Goal: Task Accomplishment & Management: Manage account settings

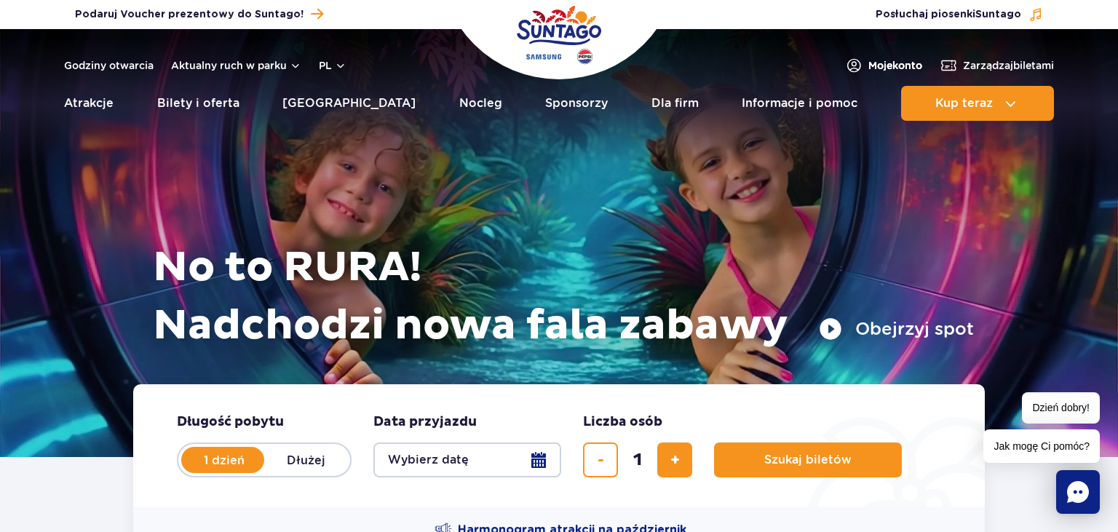
click at [878, 66] on span "Moje konto" at bounding box center [895, 65] width 54 height 15
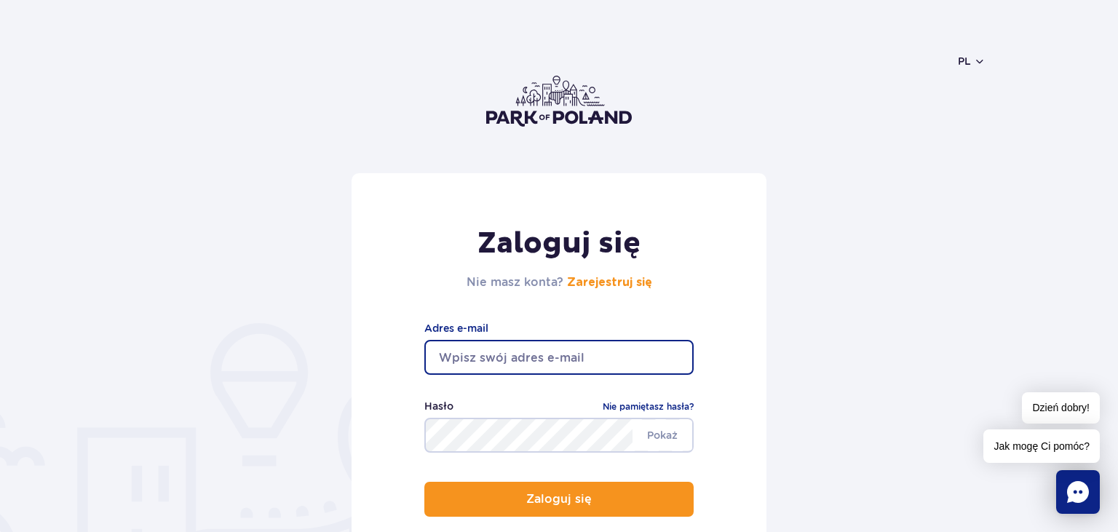
click at [489, 355] on input "email" at bounding box center [558, 357] width 269 height 35
type input "[EMAIL_ADDRESS][DOMAIN_NAME]"
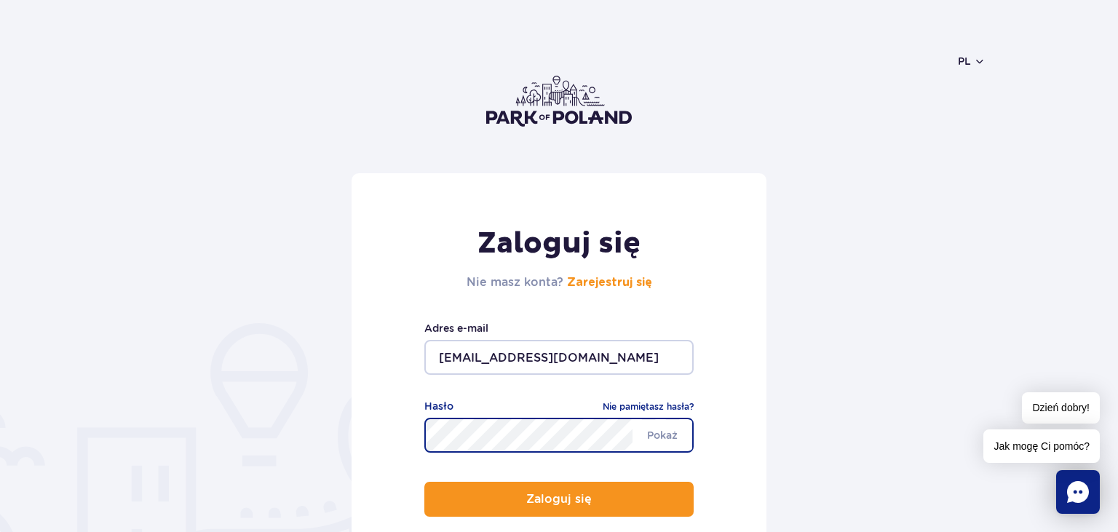
click at [424, 482] on button "Zaloguj się" at bounding box center [558, 499] width 269 height 35
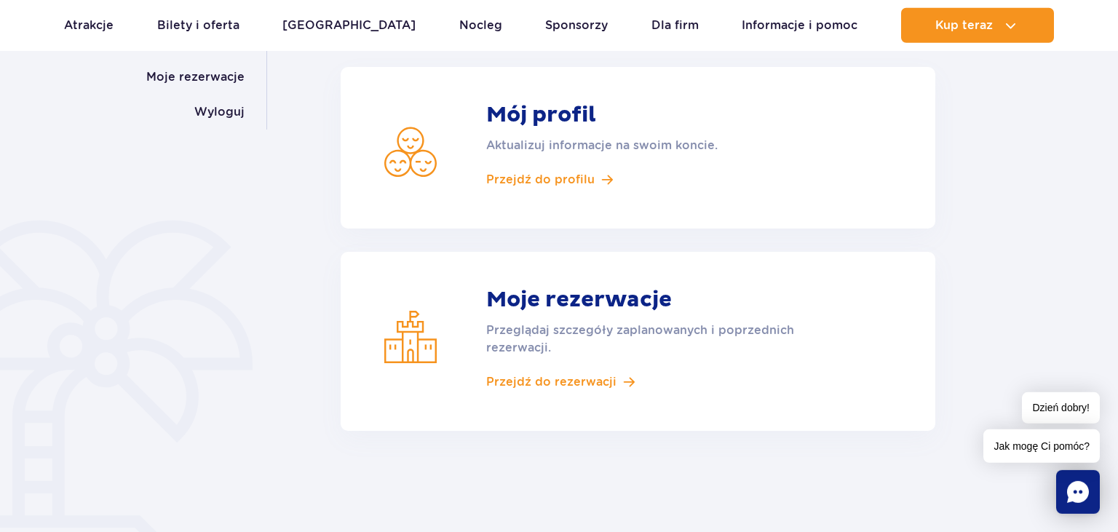
scroll to position [307, 0]
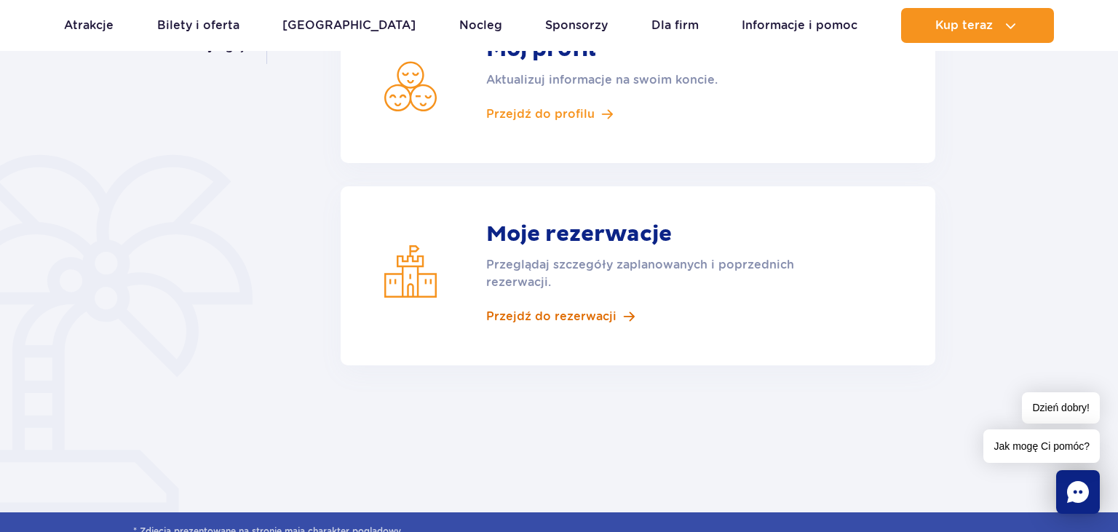
click at [562, 314] on span "Przejdź do rezerwacji" at bounding box center [551, 317] width 130 height 16
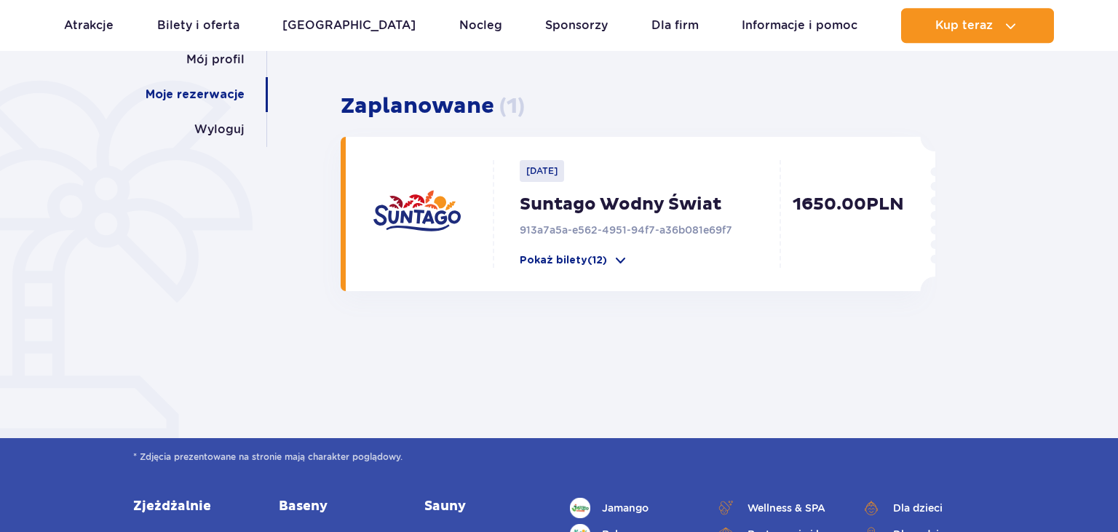
scroll to position [230, 0]
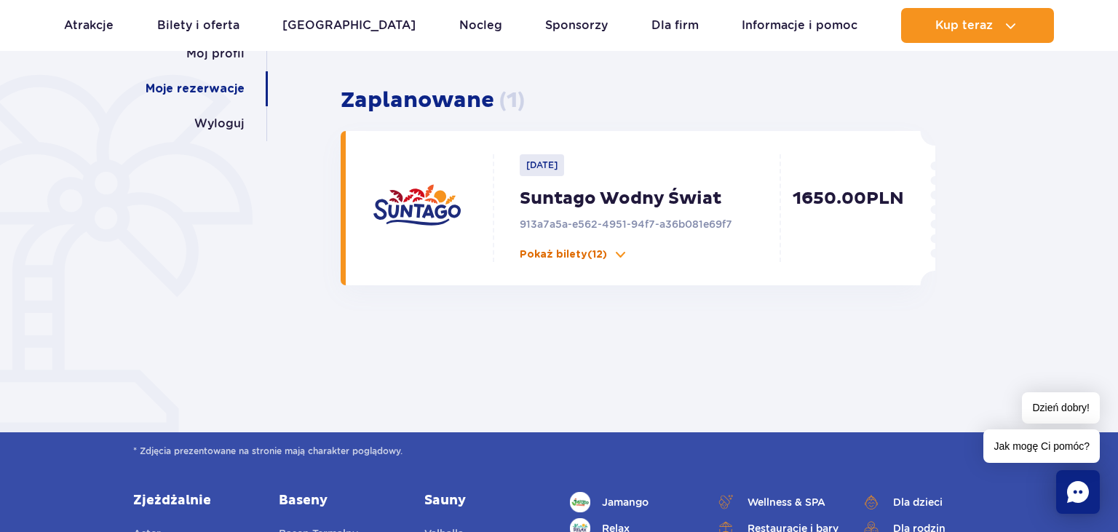
click at [585, 252] on p "Pokaż bilety (12)" at bounding box center [563, 254] width 87 height 15
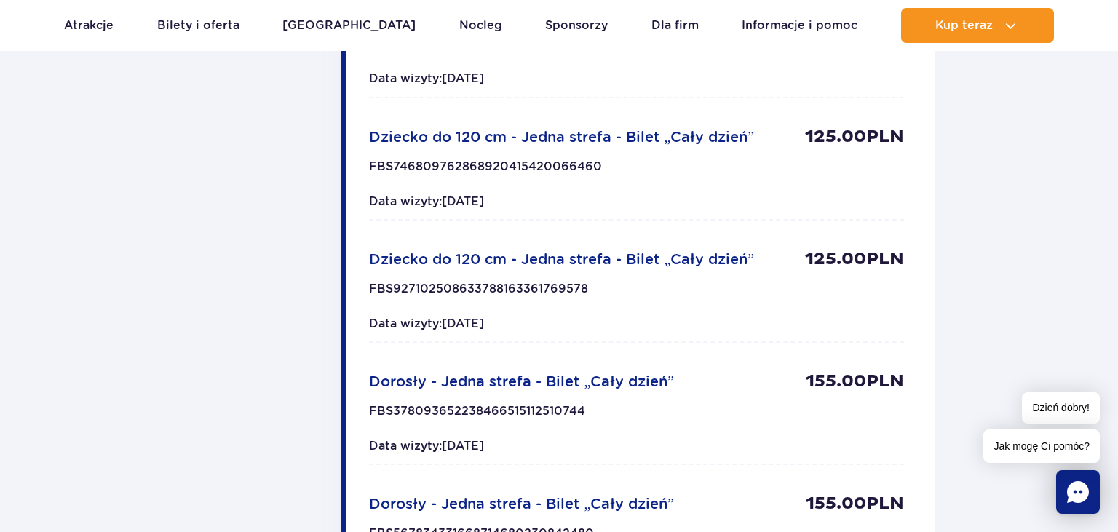
scroll to position [692, 0]
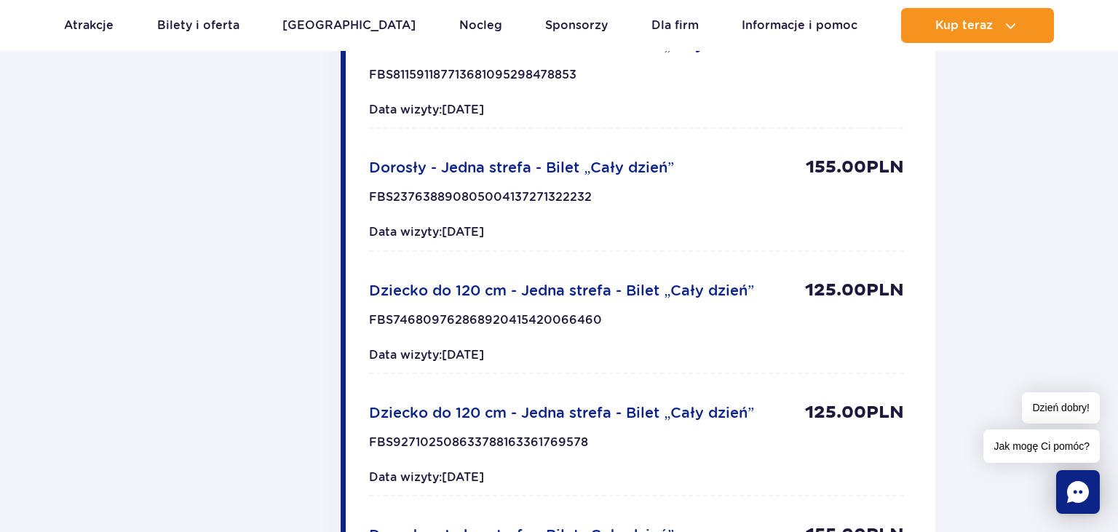
click at [1034, 445] on span "Jak mogę Ci pomóc?" at bounding box center [1041, 445] width 116 height 33
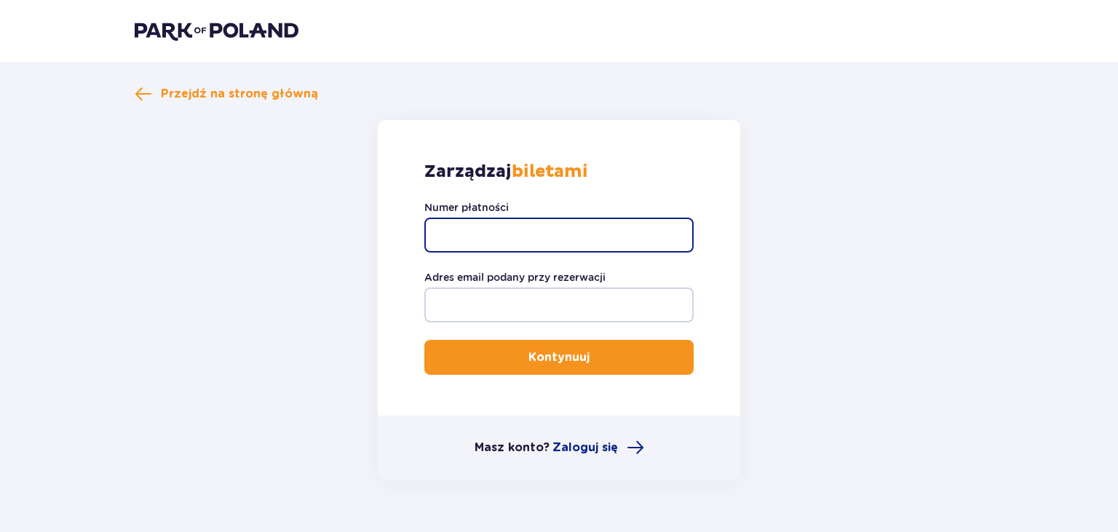
paste input "TR-VRC-J7PAG6X"
type input "TR-VRC-J7PAG6X"
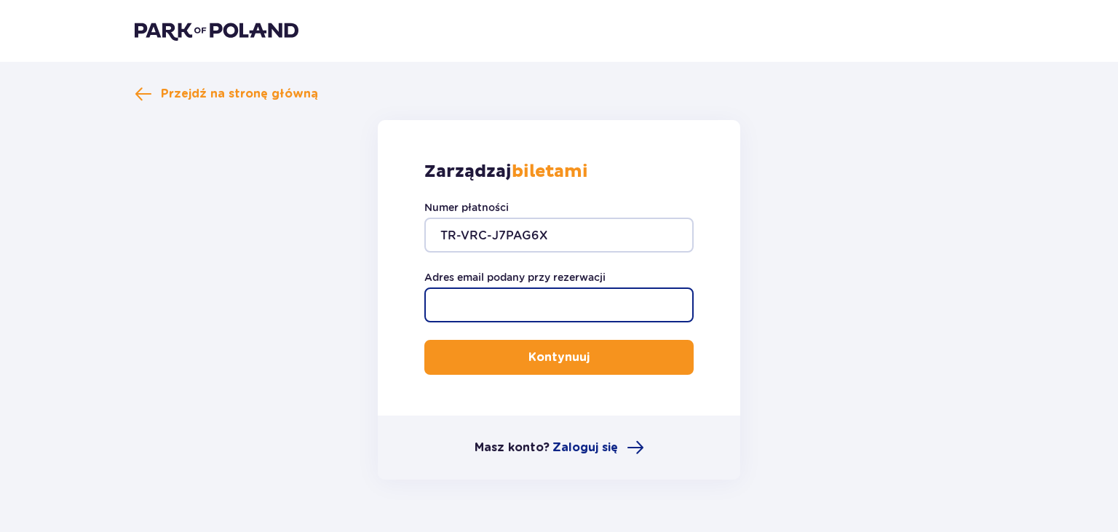
click at [511, 303] on input "Adres email podany przy rezerwacji" at bounding box center [558, 305] width 269 height 35
type input "[EMAIL_ADDRESS][DOMAIN_NAME]"
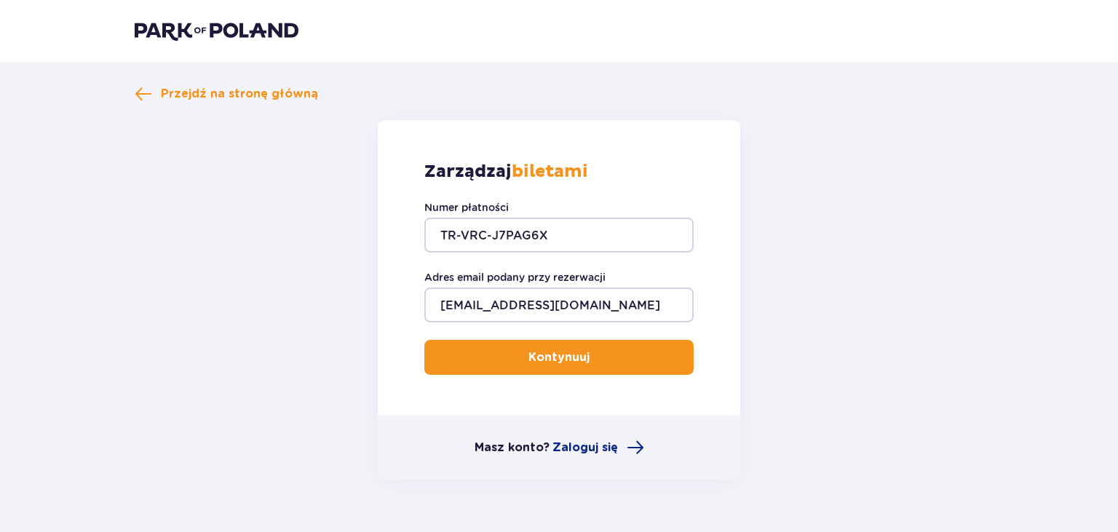
click at [544, 350] on p "Kontynuuj" at bounding box center [558, 357] width 61 height 16
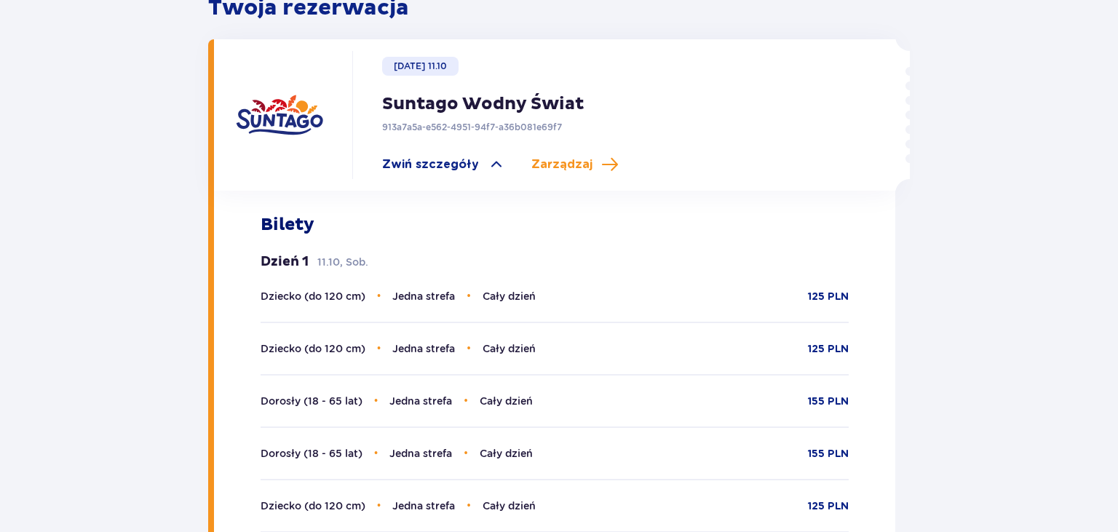
scroll to position [76, 0]
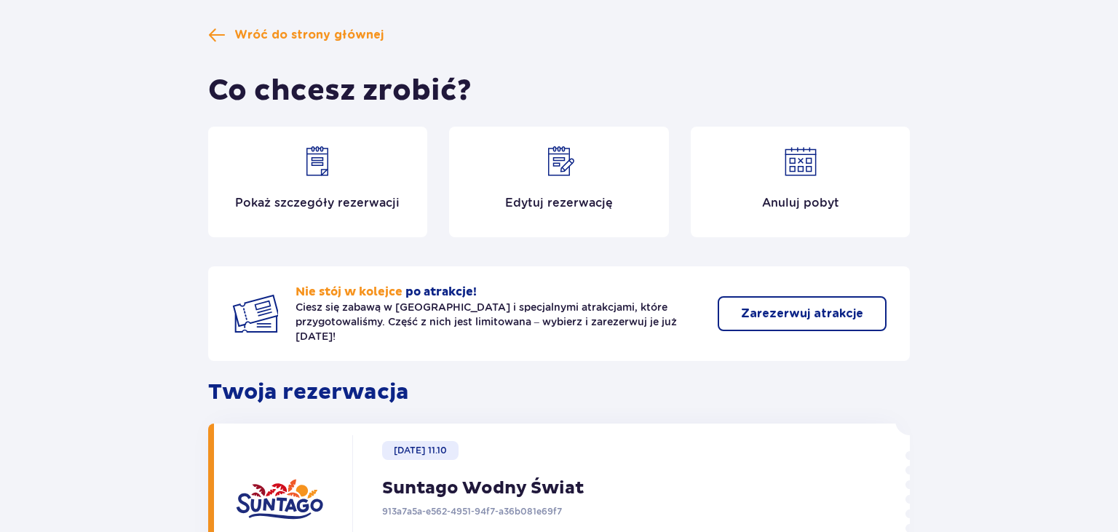
click at [544, 205] on p "Edytuj rezerwację" at bounding box center [559, 203] width 108 height 16
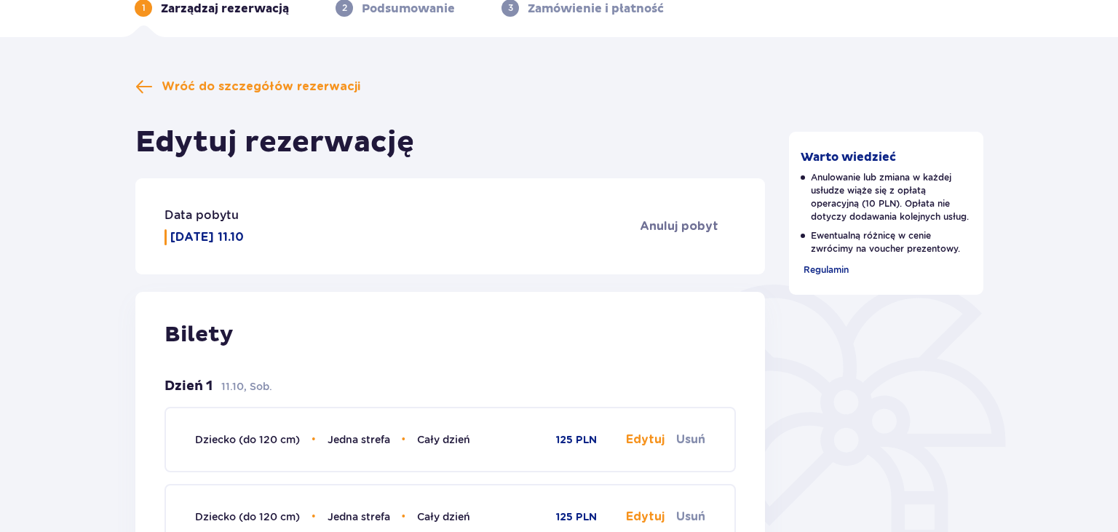
scroll to position [384, 0]
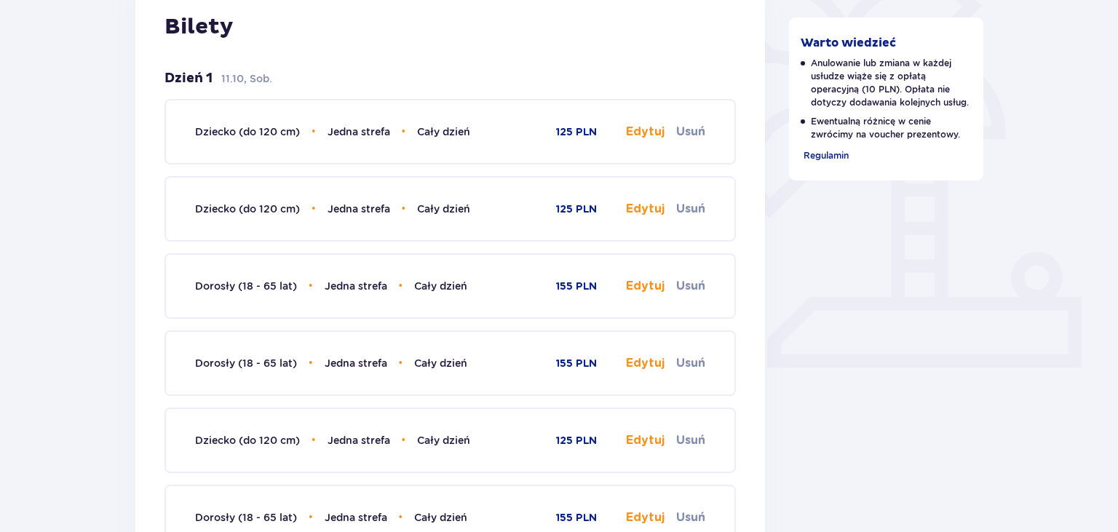
click at [649, 132] on button "Edytuj" at bounding box center [645, 132] width 39 height 16
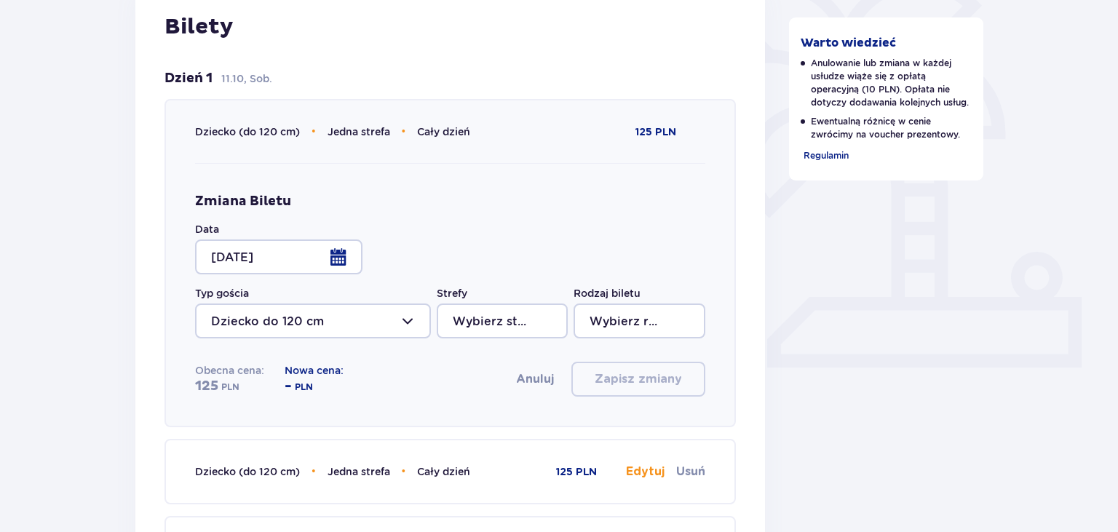
type input "Jedna strefa"
type input "Cały dzień"
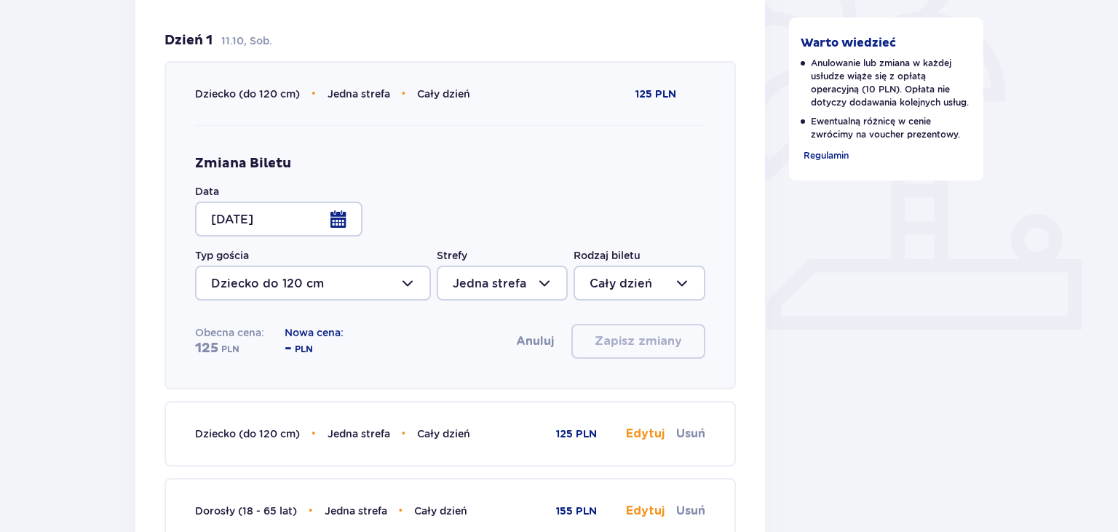
scroll to position [461, 0]
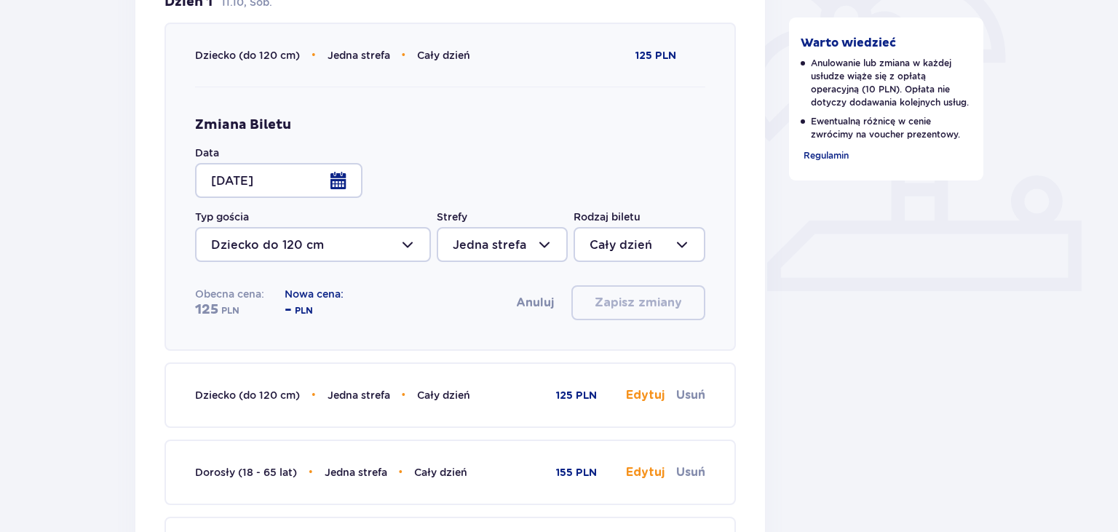
click at [337, 183] on div at bounding box center [278, 180] width 167 height 35
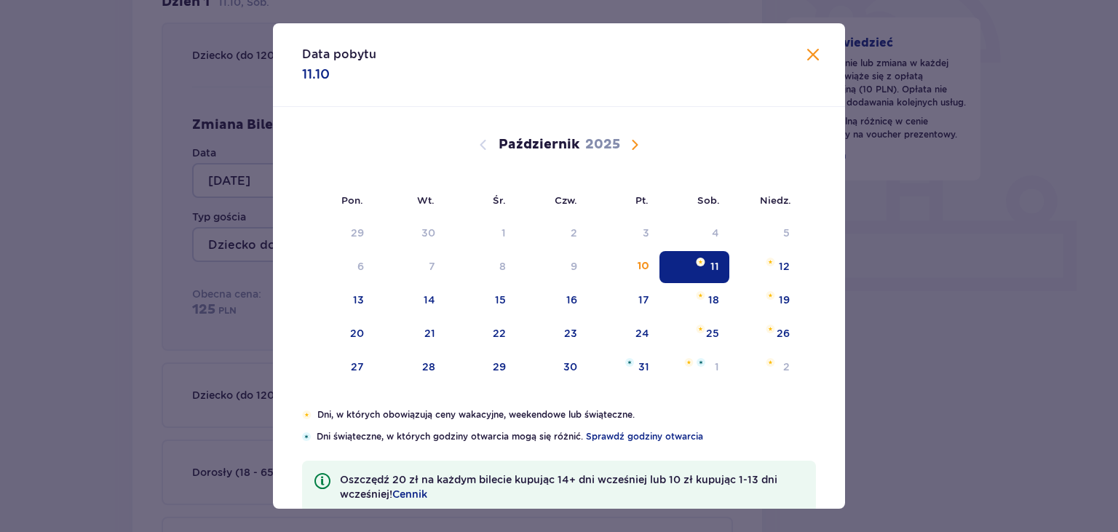
click at [633, 141] on span "Następny miesiąc" at bounding box center [634, 144] width 17 height 17
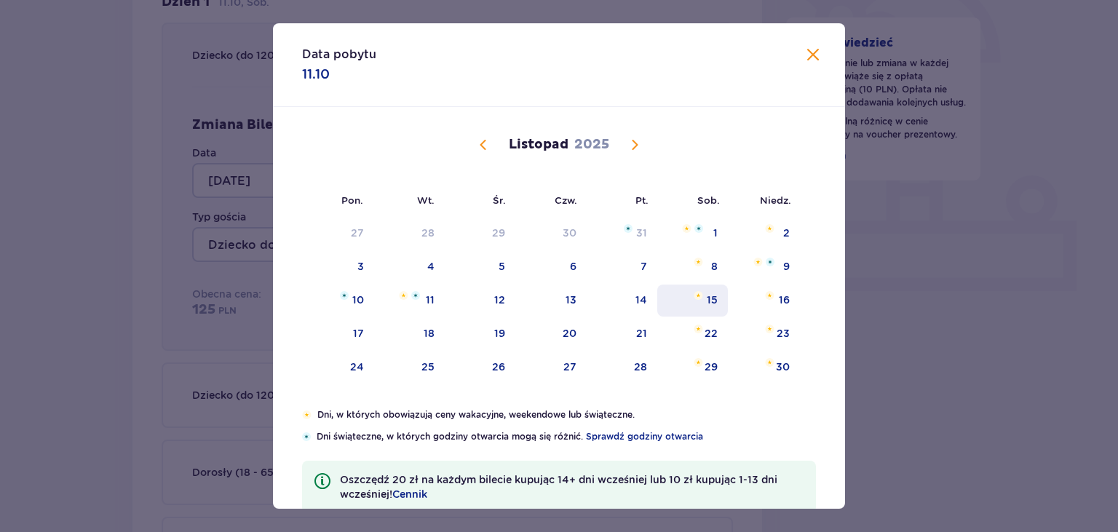
click at [698, 300] on div "15" at bounding box center [692, 301] width 71 height 32
type input "[DATE]"
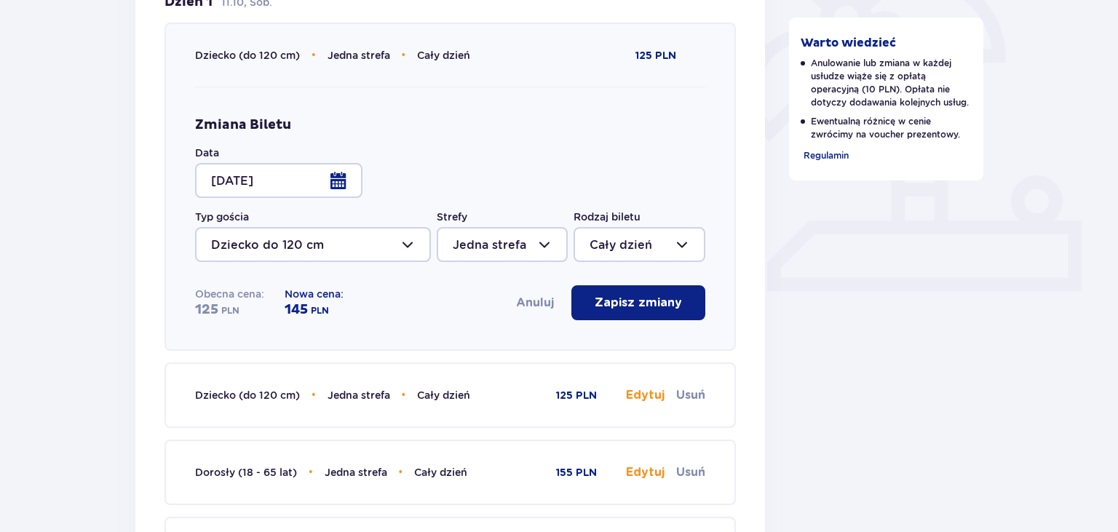
click at [641, 312] on button "Zapisz zmiany" at bounding box center [638, 302] width 134 height 35
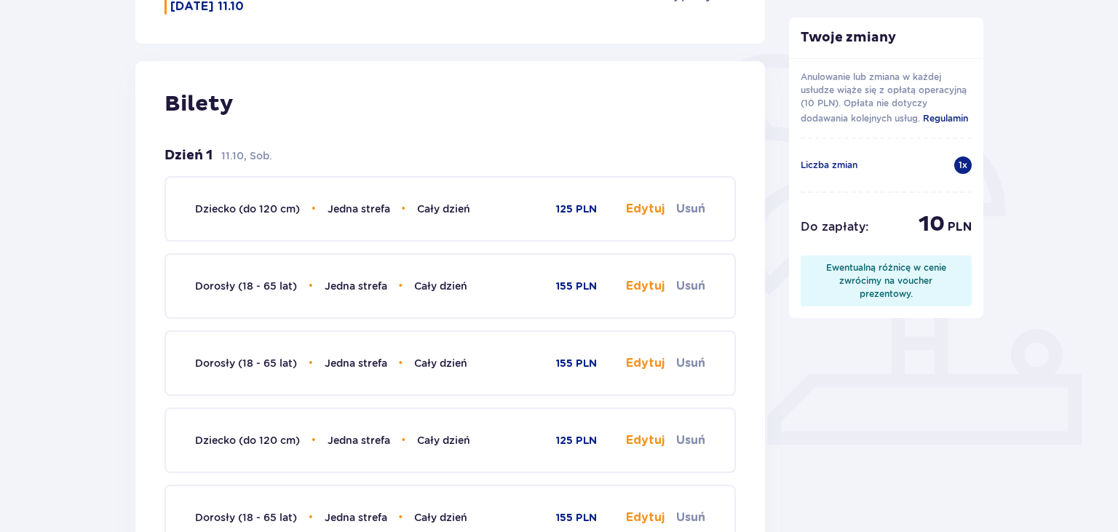
scroll to position [154, 0]
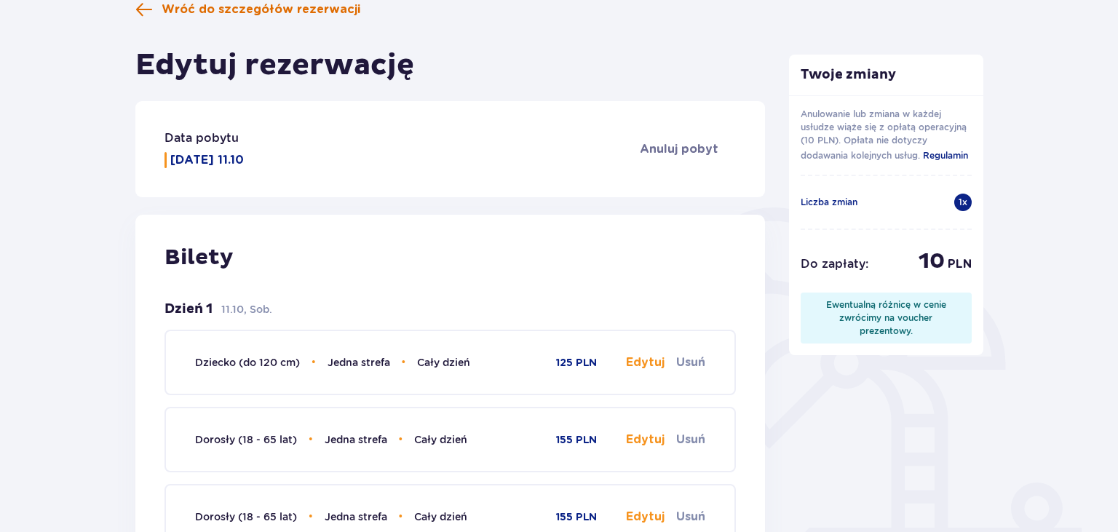
click at [161, 4] on span "Wróć do szczegółów rezerwacji" at bounding box center [247, 9] width 225 height 17
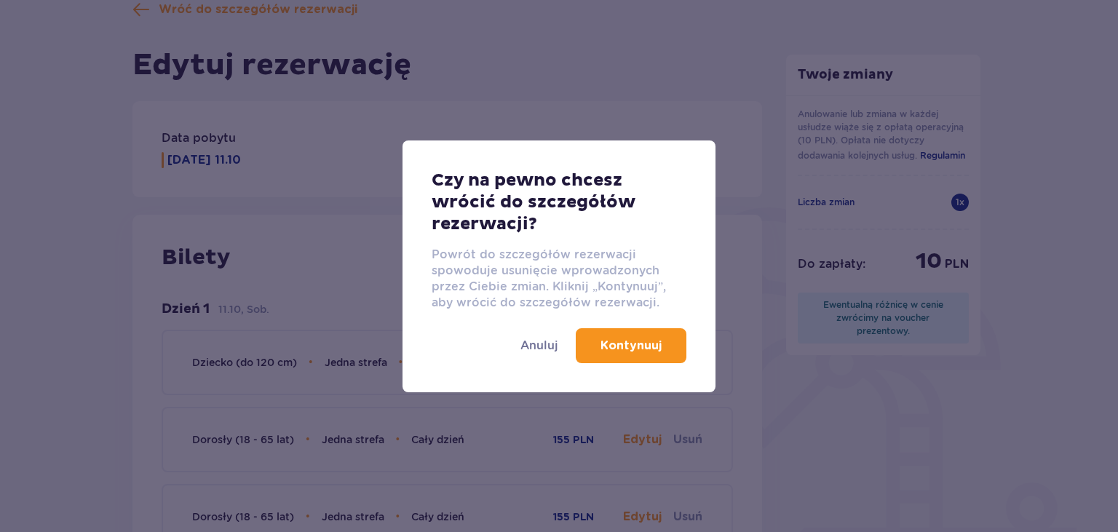
click at [613, 344] on p "Kontynuuj" at bounding box center [631, 346] width 61 height 16
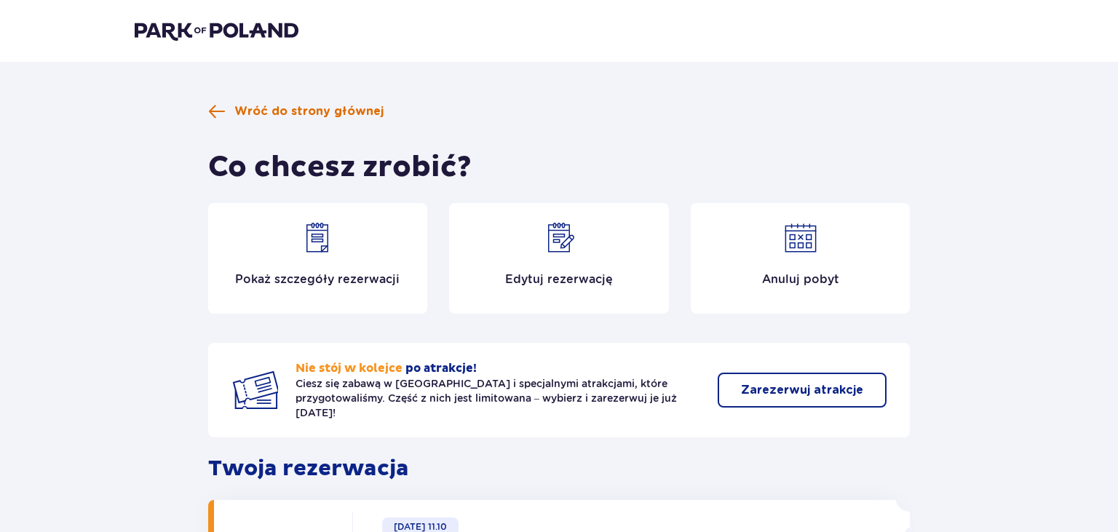
click at [306, 107] on span "Wróć do strony głównej" at bounding box center [308, 111] width 149 height 16
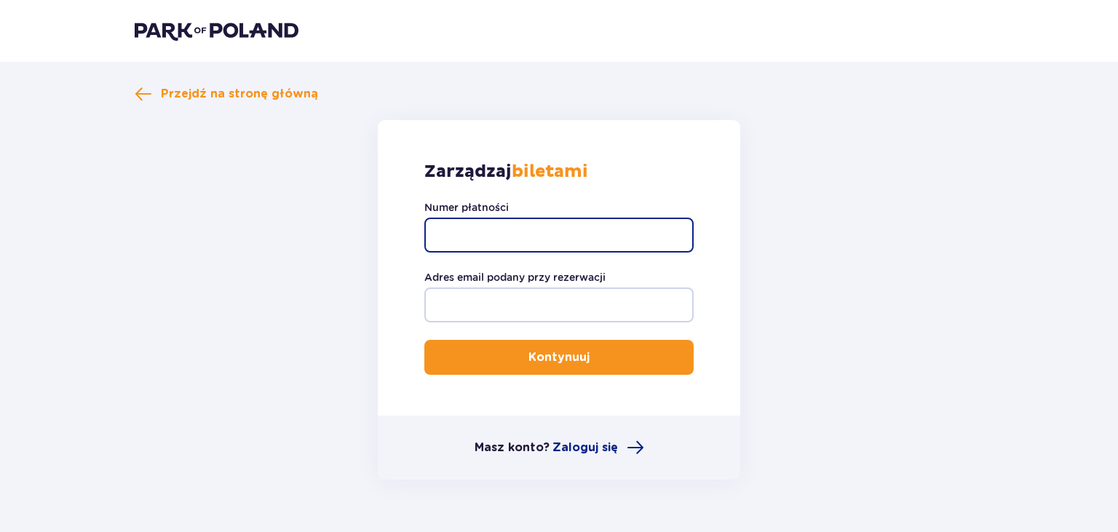
click at [525, 231] on input "Numer płatności" at bounding box center [558, 235] width 269 height 35
paste input "TR-VRC-J7PAG6X"
type input "TR-VRC-J7PAG6X"
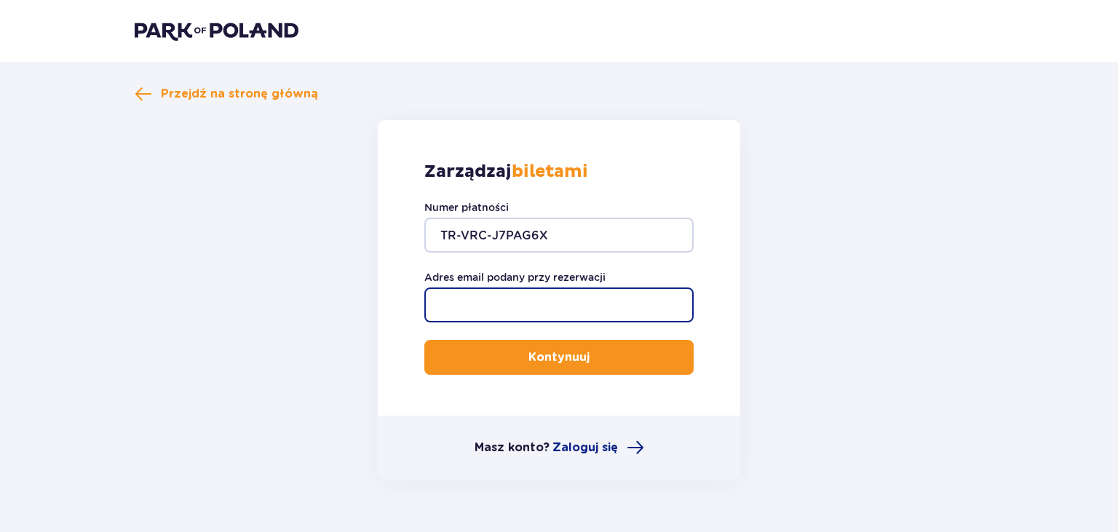
click at [515, 307] on input "Adres email podany przy rezerwacji" at bounding box center [558, 305] width 269 height 35
type input "K"
type input "[EMAIL_ADDRESS][DOMAIN_NAME]"
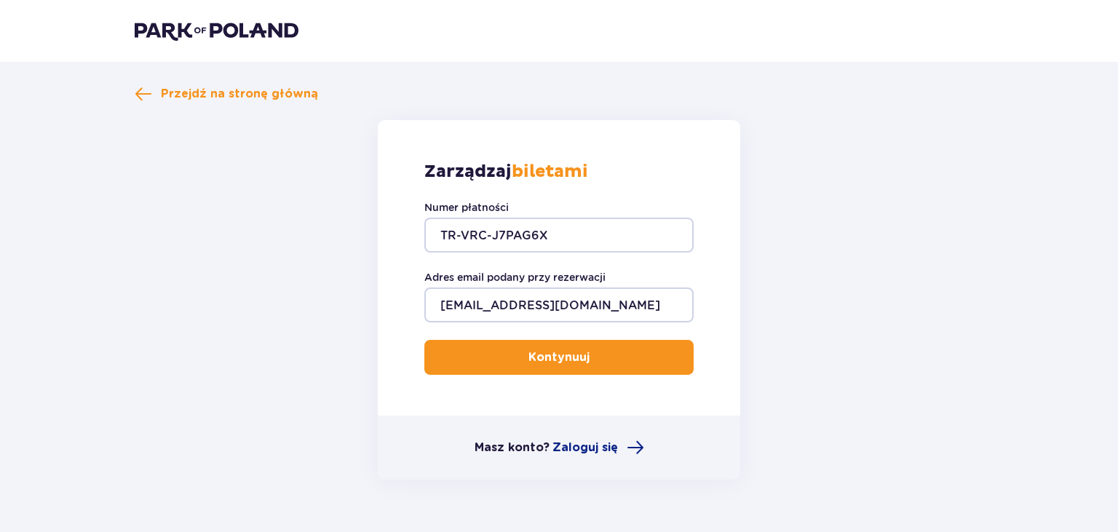
click at [532, 363] on p "Kontynuuj" at bounding box center [558, 357] width 61 height 16
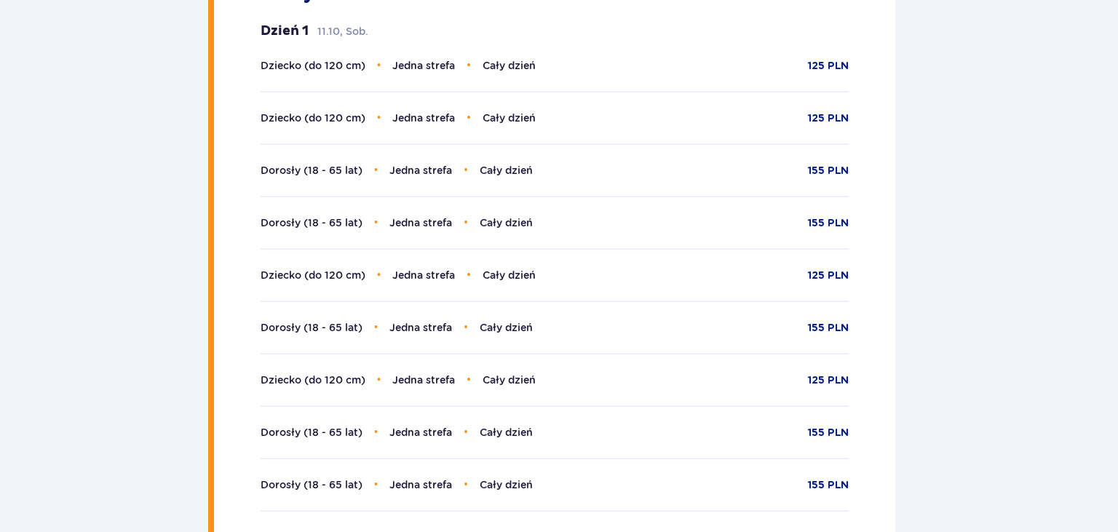
scroll to position [384, 0]
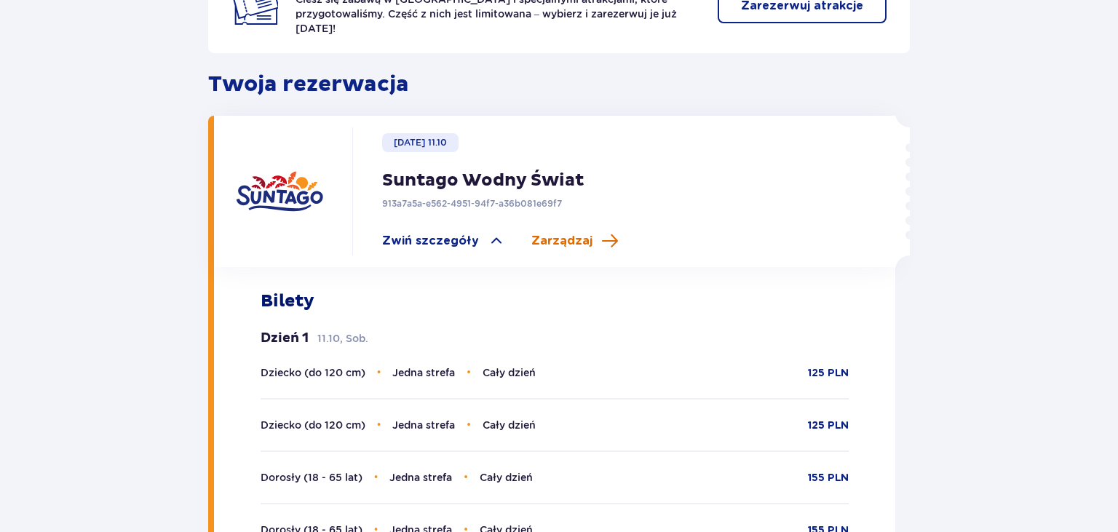
click at [575, 233] on span "Zarządzaj" at bounding box center [561, 241] width 61 height 16
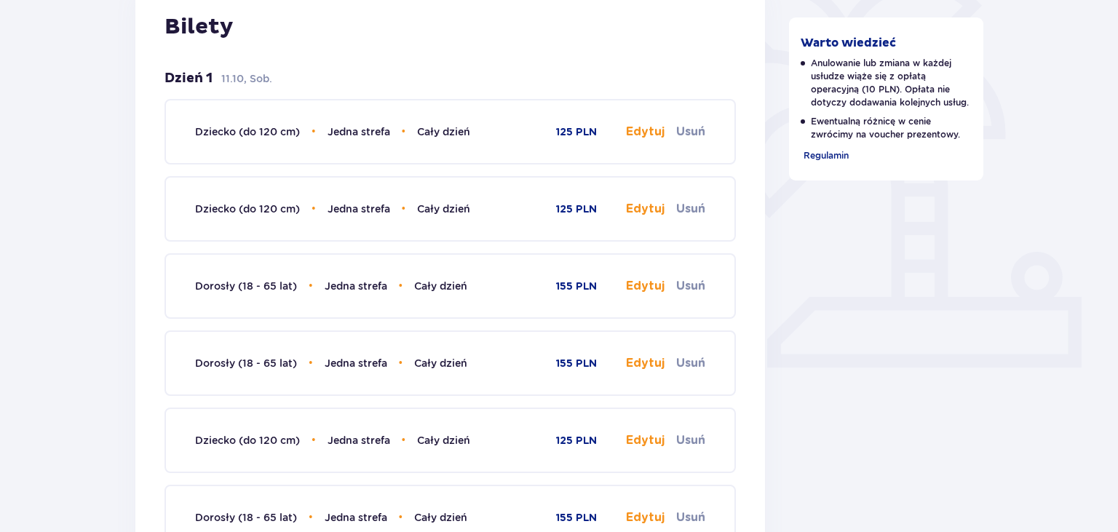
scroll to position [384, 0]
click at [651, 281] on button "Edytuj" at bounding box center [645, 286] width 39 height 16
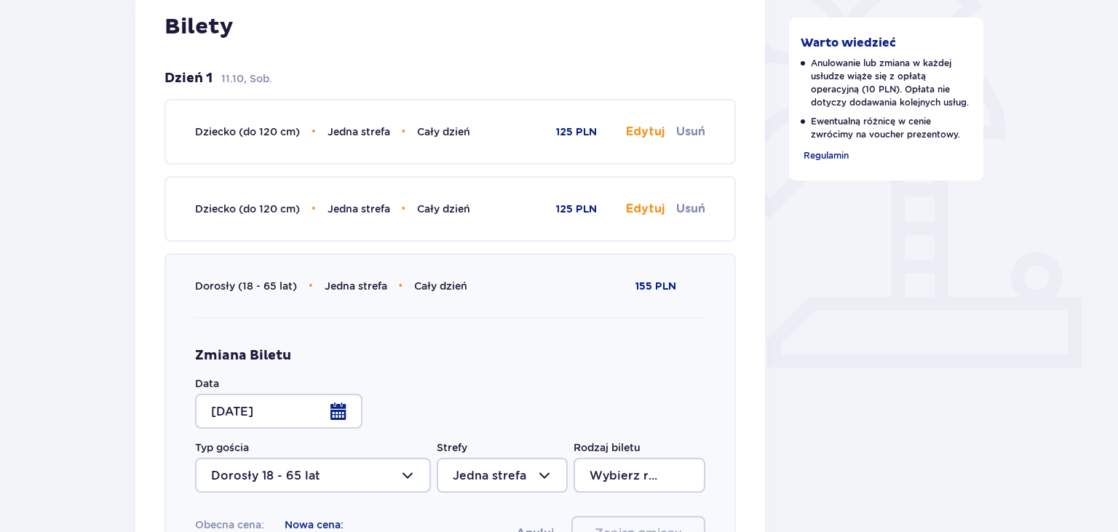
type input "Cały dzień"
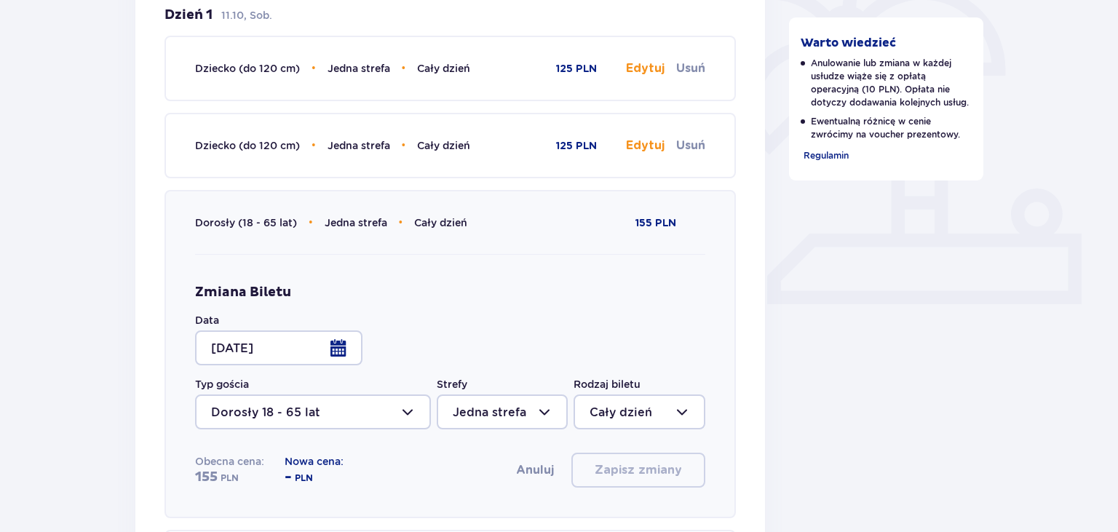
scroll to position [538, 0]
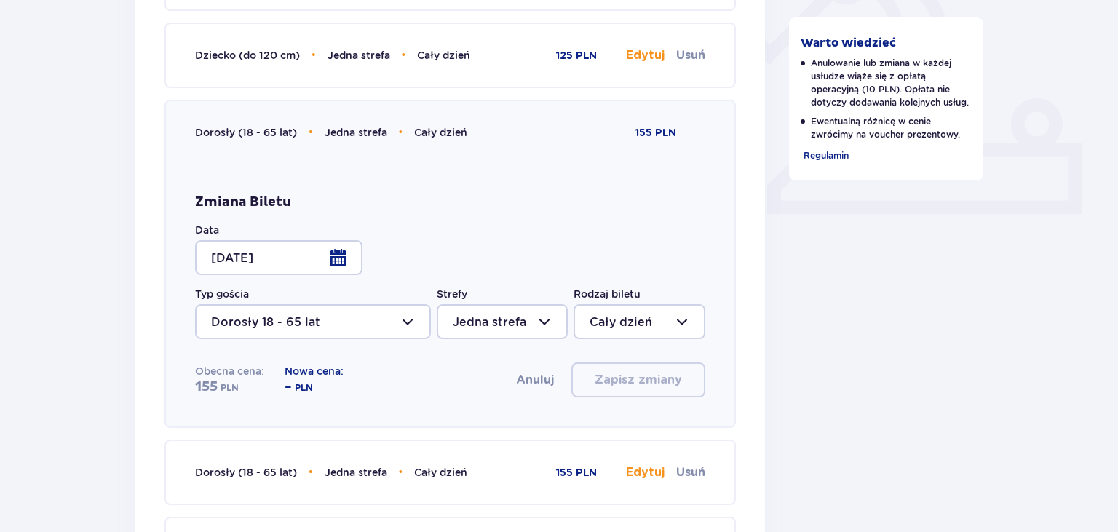
click at [342, 255] on div at bounding box center [278, 257] width 167 height 35
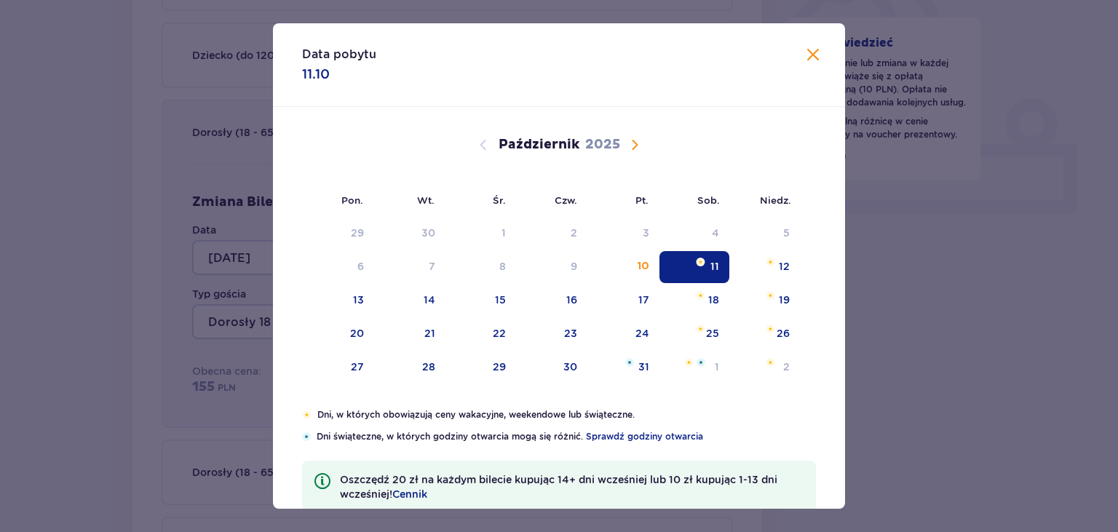
click at [625, 134] on div "[DATE]" at bounding box center [559, 161] width 482 height 109
click at [645, 142] on div "[DATE]" at bounding box center [559, 144] width 482 height 17
click at [636, 143] on span "Następny miesiąc" at bounding box center [634, 144] width 17 height 17
click at [631, 143] on span "Następny miesiąc" at bounding box center [634, 144] width 17 height 17
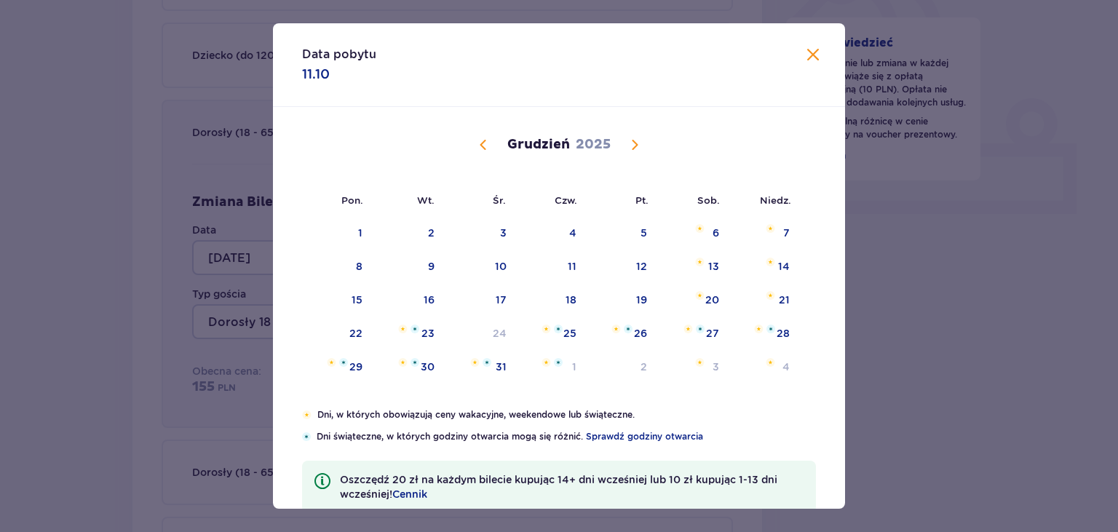
click at [483, 141] on span "Poprzedni miesiąc" at bounding box center [483, 144] width 17 height 17
click at [710, 301] on div "15" at bounding box center [712, 300] width 11 height 15
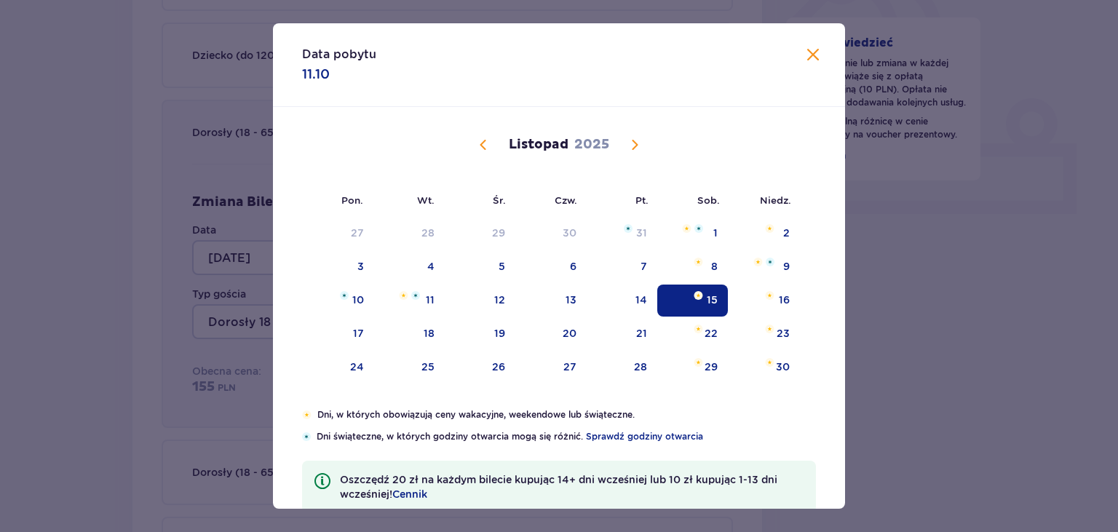
type input "[DATE]"
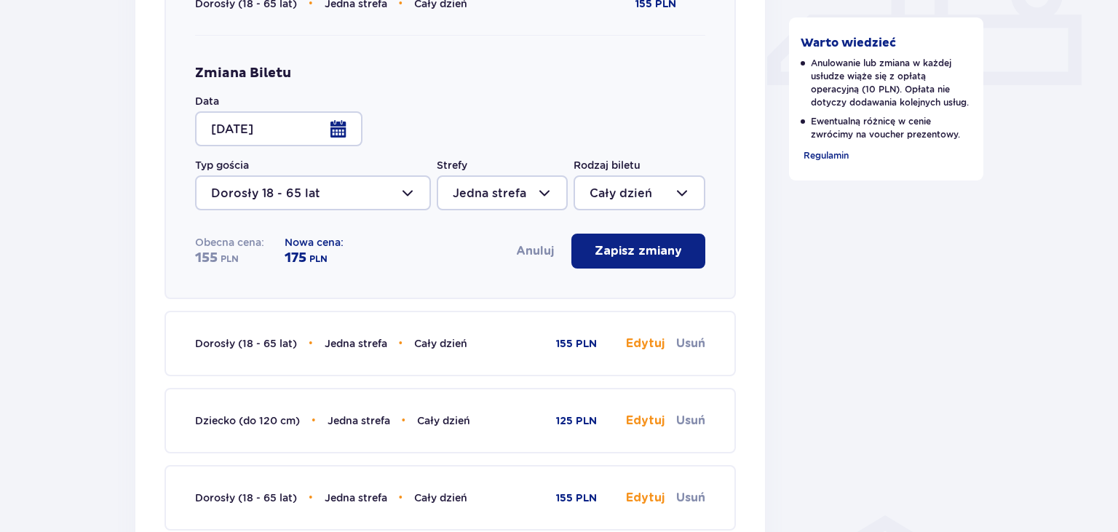
scroll to position [692, 0]
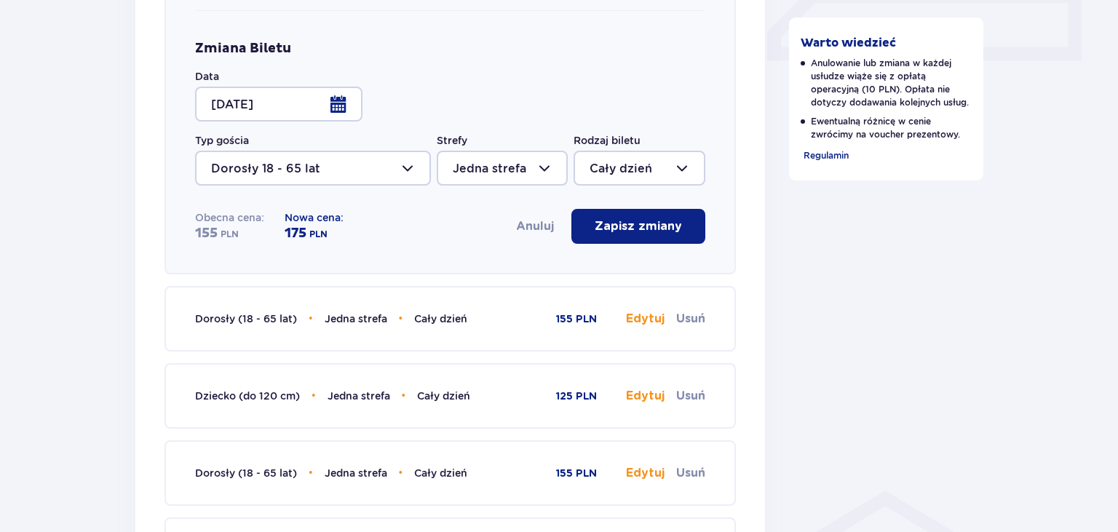
click at [619, 224] on p "Zapisz zmiany" at bounding box center [638, 226] width 87 height 16
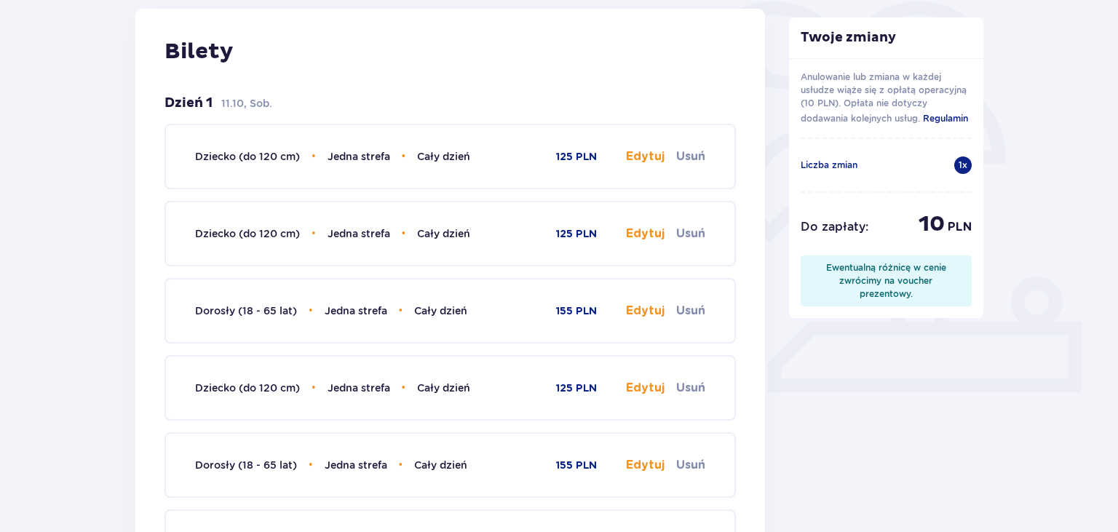
scroll to position [307, 0]
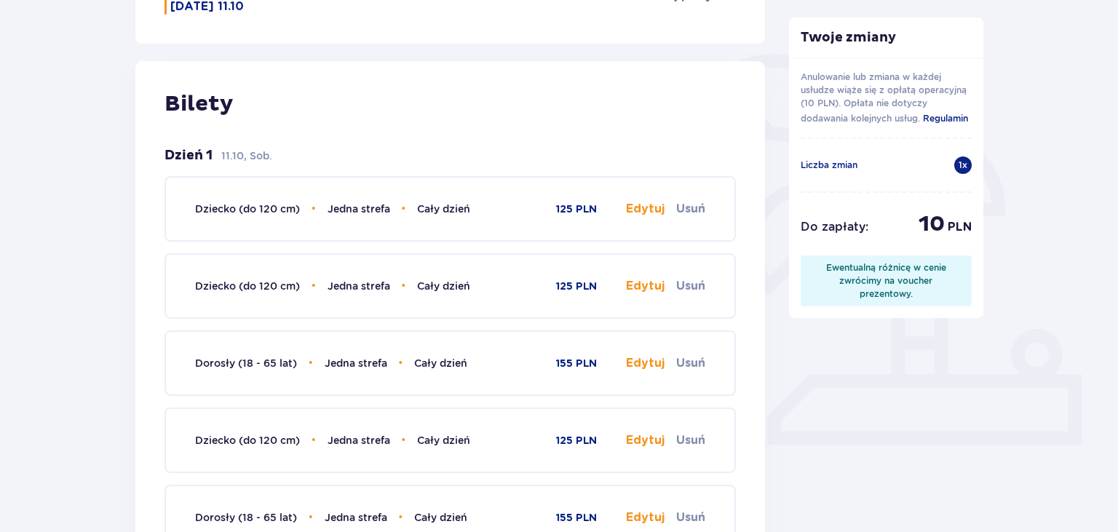
click at [647, 204] on button "Edytuj" at bounding box center [645, 209] width 39 height 16
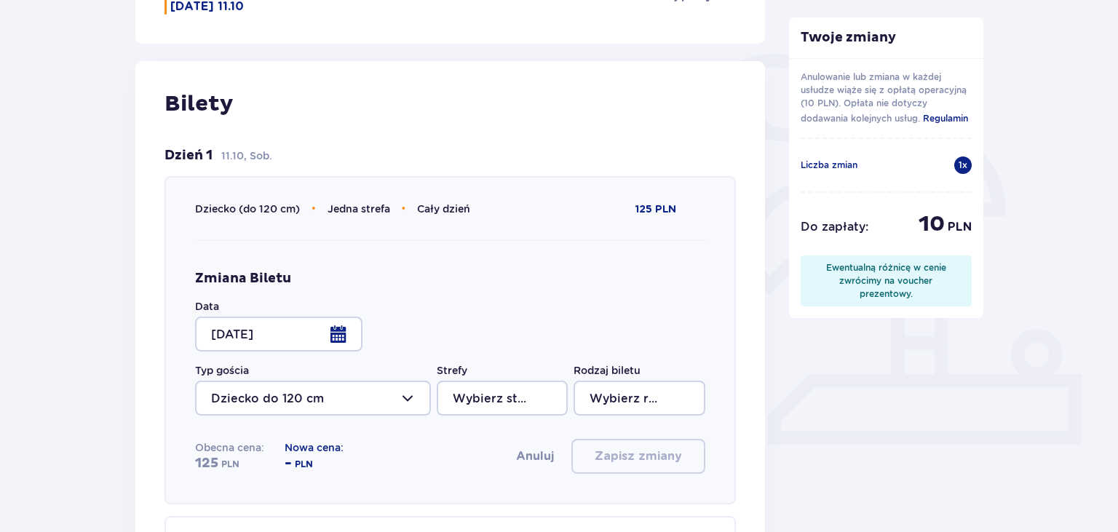
type input "Jedna strefa"
type input "Cały dzień"
click at [341, 342] on div at bounding box center [278, 334] width 167 height 35
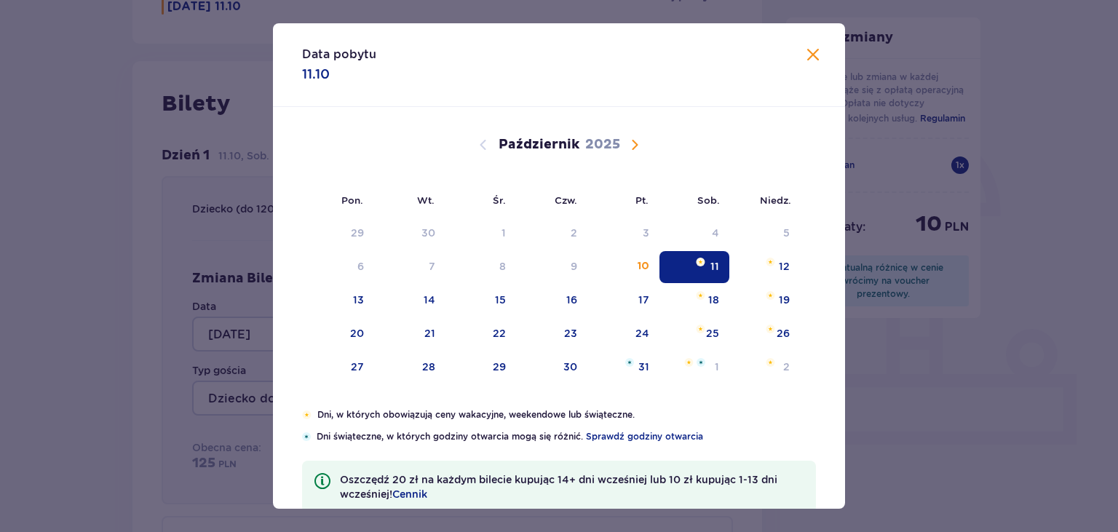
click at [633, 152] on span "Następny miesiąc" at bounding box center [634, 144] width 17 height 17
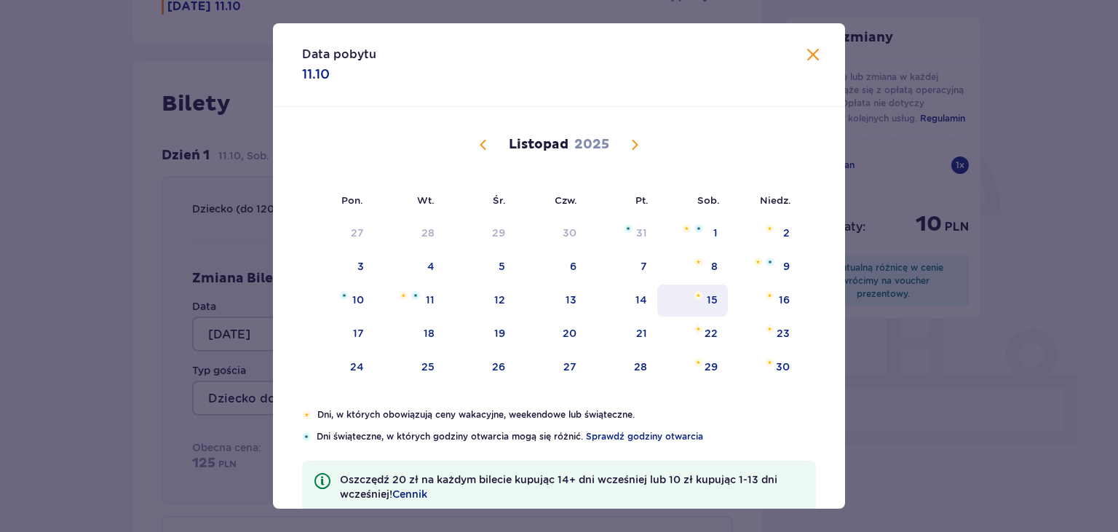
click at [707, 301] on div "15" at bounding box center [692, 301] width 71 height 32
type input "[DATE]"
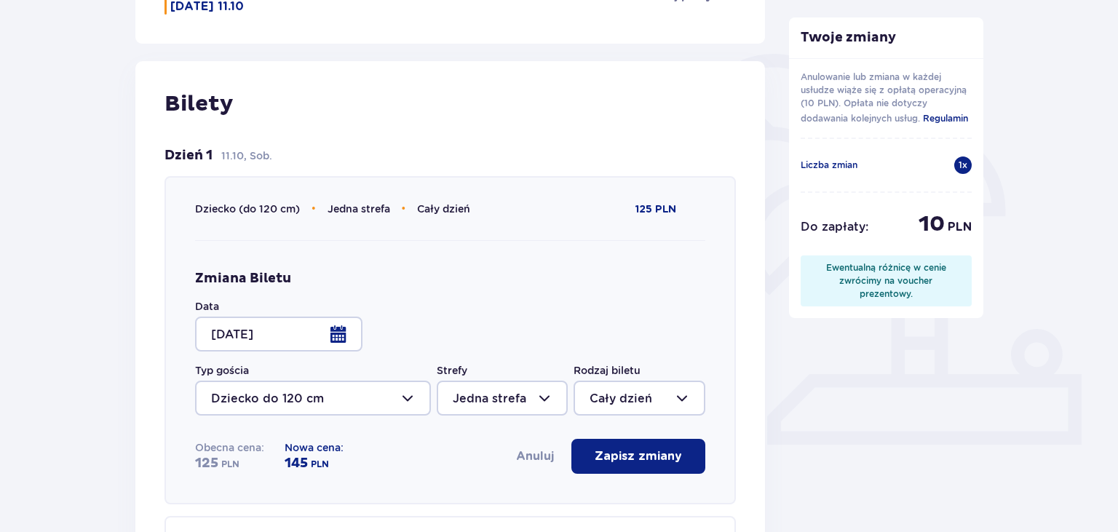
click at [658, 461] on p "Zapisz zmiany" at bounding box center [638, 456] width 87 height 16
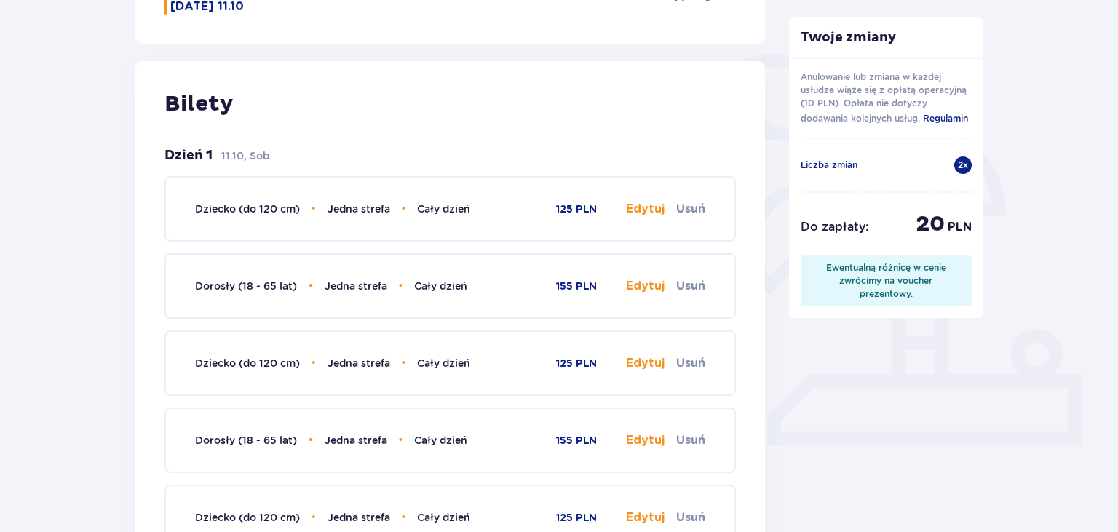
click at [639, 205] on button "Edytuj" at bounding box center [645, 209] width 39 height 16
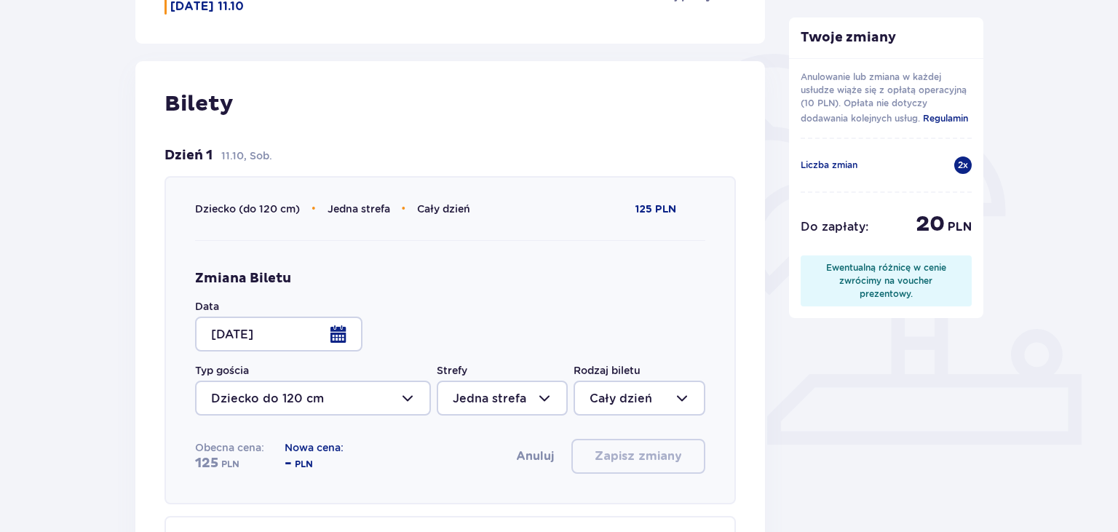
click at [348, 336] on div at bounding box center [278, 334] width 167 height 35
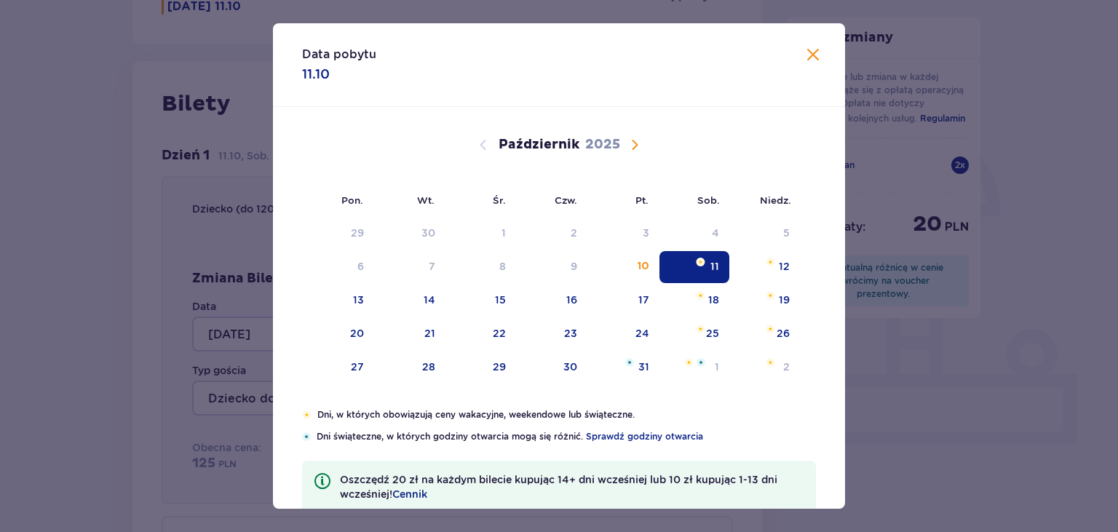
click at [633, 146] on span "Następny miesiąc" at bounding box center [634, 144] width 17 height 17
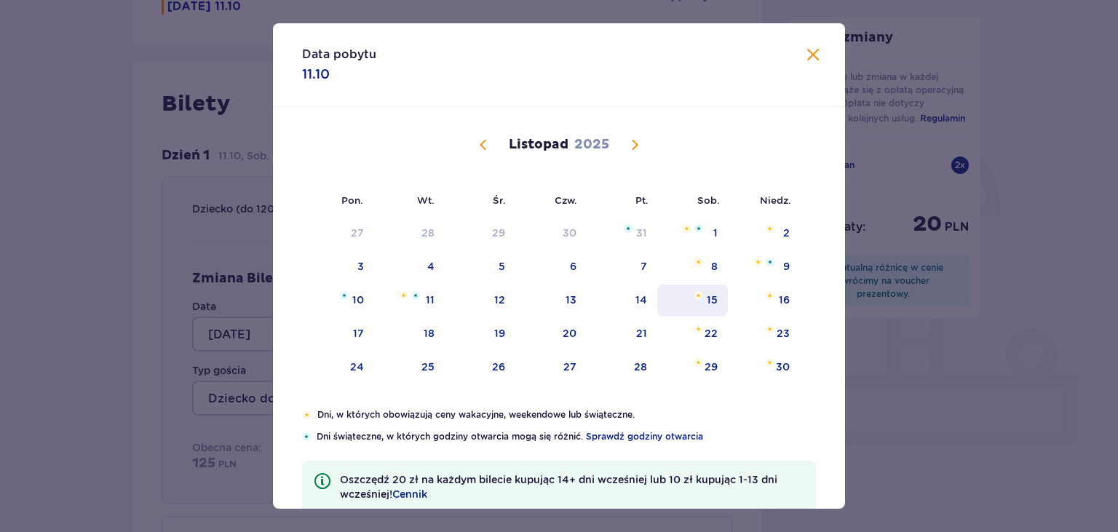
click at [716, 295] on div "15" at bounding box center [712, 300] width 11 height 15
type input "[DATE]"
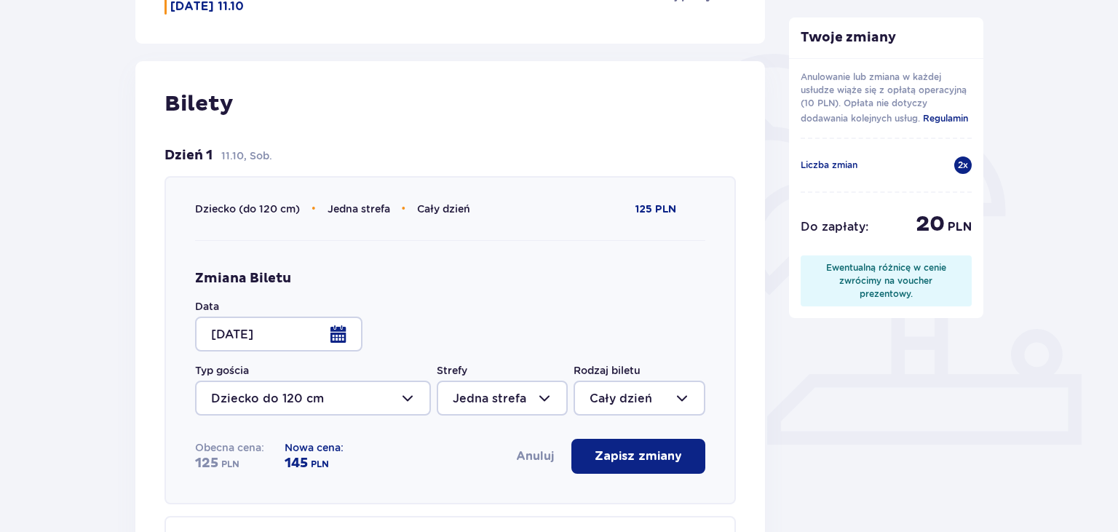
click at [619, 463] on p "Zapisz zmiany" at bounding box center [638, 456] width 87 height 16
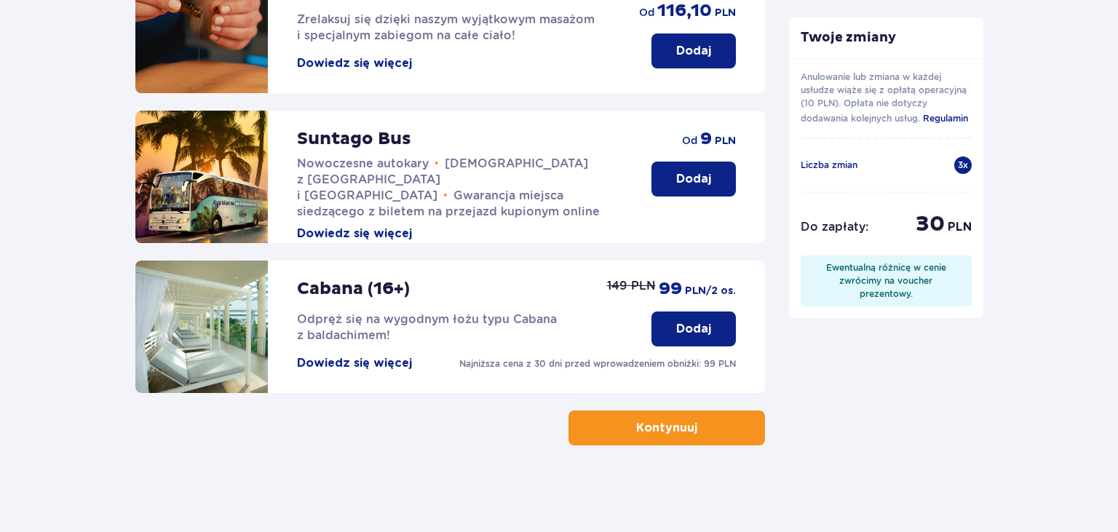
scroll to position [1581, 0]
click at [665, 424] on p "Kontynuuj" at bounding box center [666, 428] width 61 height 16
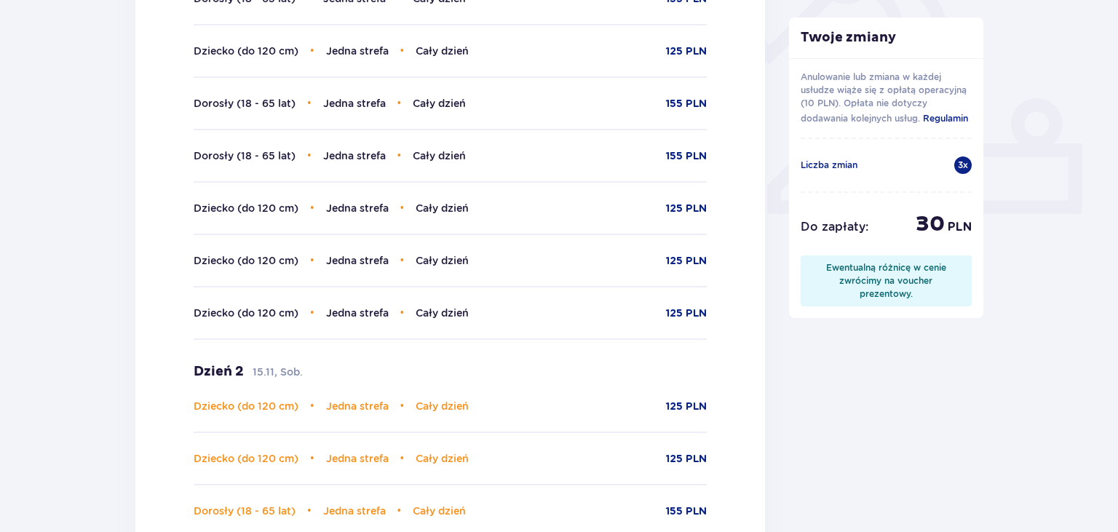
scroll to position [728, 0]
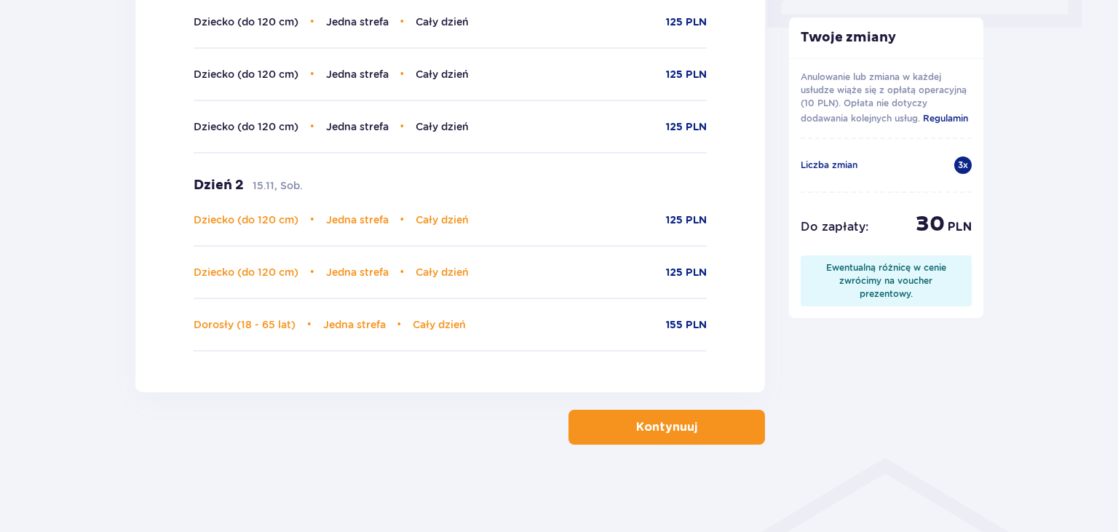
click at [662, 429] on p "Kontynuuj" at bounding box center [666, 427] width 61 height 16
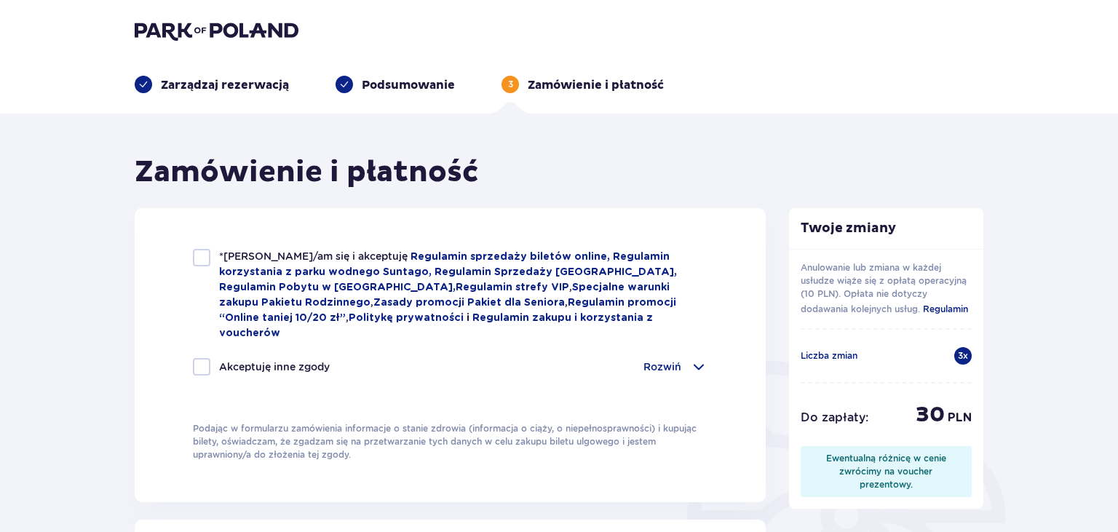
click at [199, 259] on div at bounding box center [201, 257] width 17 height 17
checkbox input "true"
click at [199, 358] on div at bounding box center [201, 366] width 17 height 17
checkbox input "true"
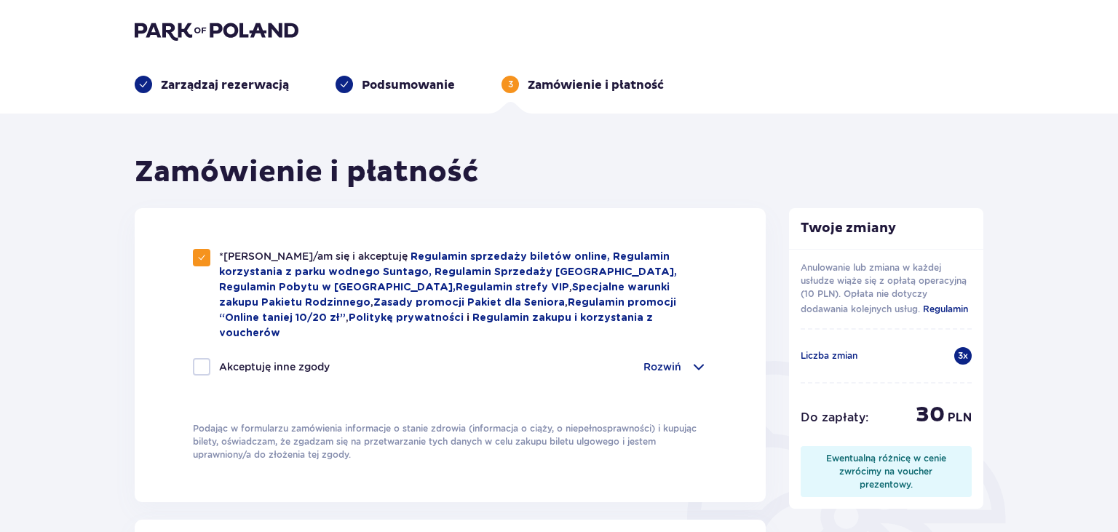
checkbox input "true"
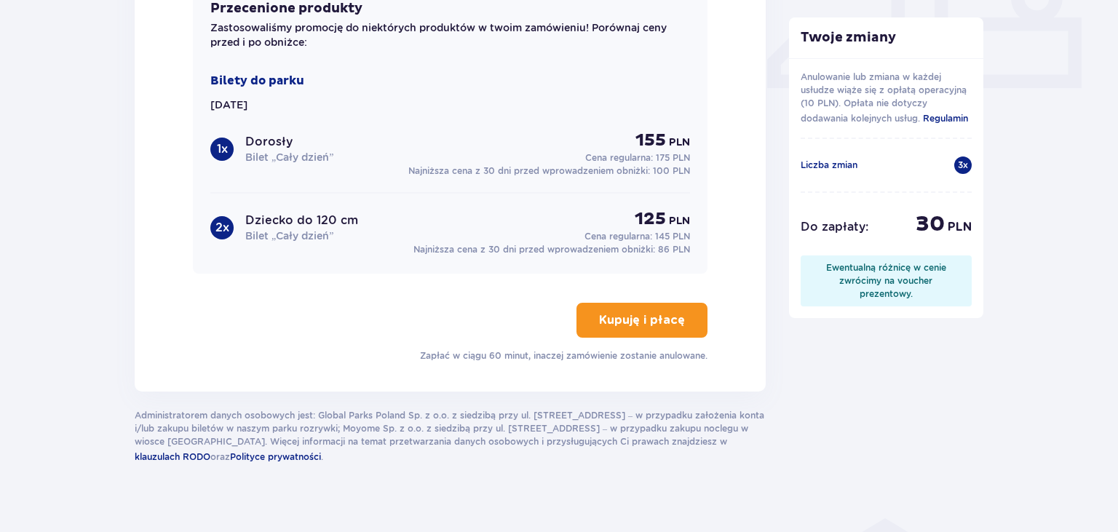
scroll to position [587, 0]
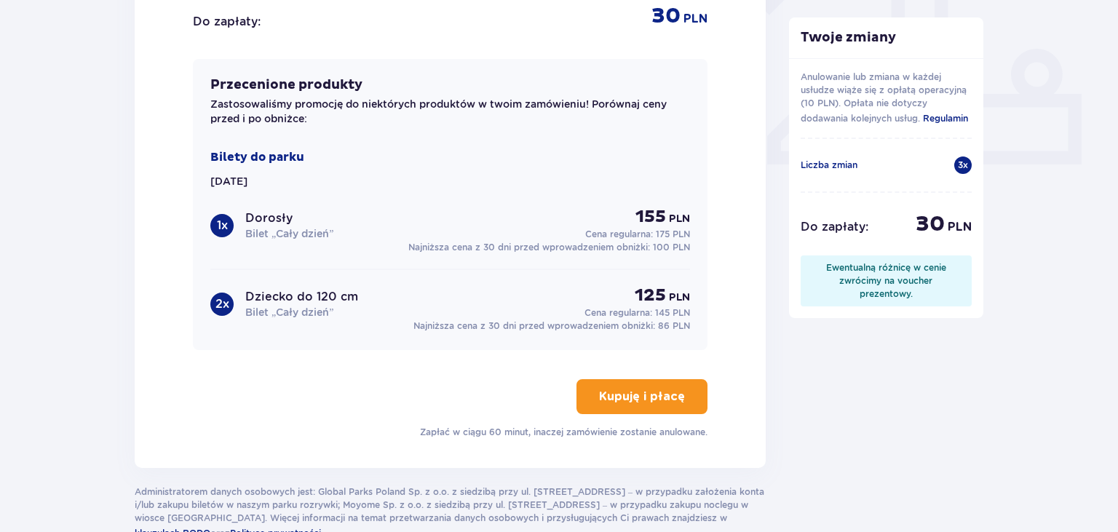
click at [633, 389] on p "Kupuję i płacę" at bounding box center [642, 397] width 86 height 16
